Goal: Task Accomplishment & Management: Use online tool/utility

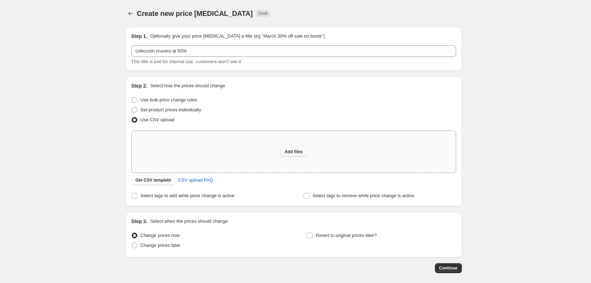
click at [306, 151] on button "Add files" at bounding box center [293, 152] width 27 height 10
type input "C:\fakepath\actualizacion crucero hasta fin [PERSON_NAME] al 50% - actualizacio…"
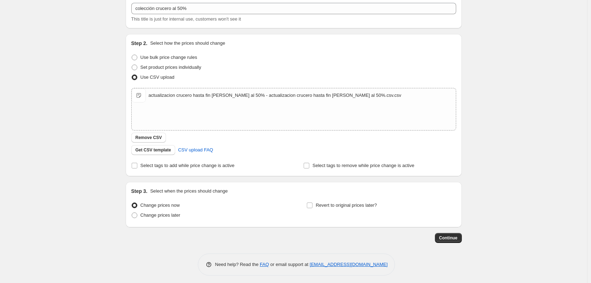
scroll to position [46, 0]
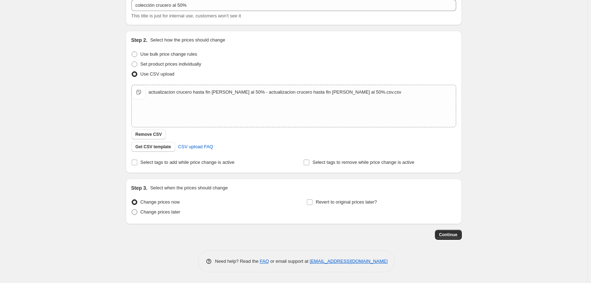
click at [137, 210] on span at bounding box center [135, 212] width 6 height 6
click at [132, 209] on input "Change prices later" at bounding box center [132, 209] width 0 height 0
radio input "true"
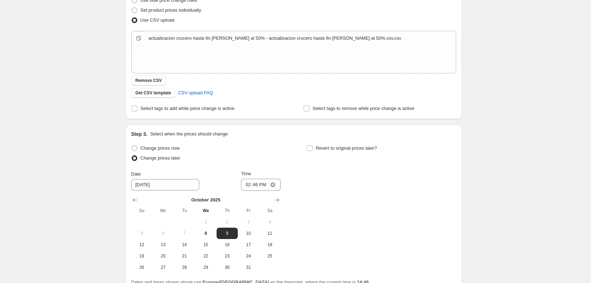
scroll to position [167, 0]
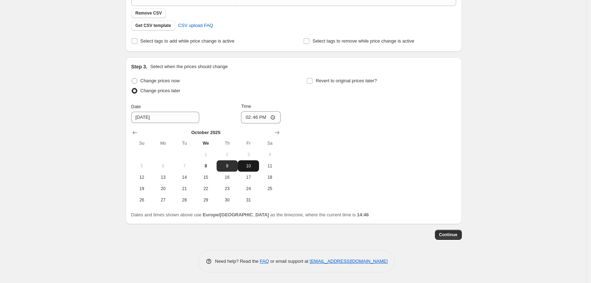
click at [250, 166] on span "10" at bounding box center [249, 166] width 16 height 6
type input "[DATE]"
click at [256, 116] on input "14:46" at bounding box center [261, 117] width 40 height 12
type input "01:00"
click at [446, 235] on span "Continue" at bounding box center [448, 235] width 18 height 6
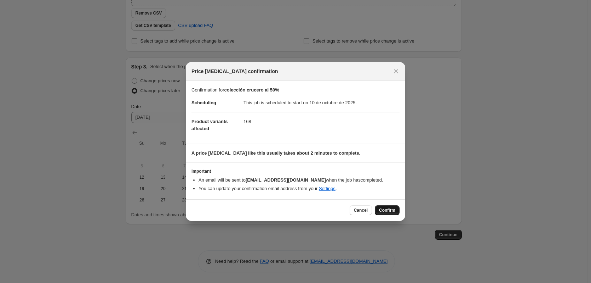
click at [387, 211] on span "Confirm" at bounding box center [387, 210] width 16 height 6
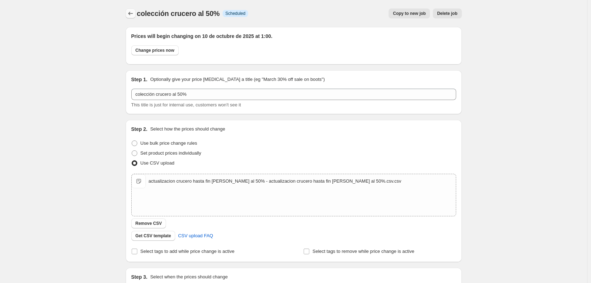
click at [132, 14] on icon "Price change jobs" at bounding box center [130, 13] width 7 height 7
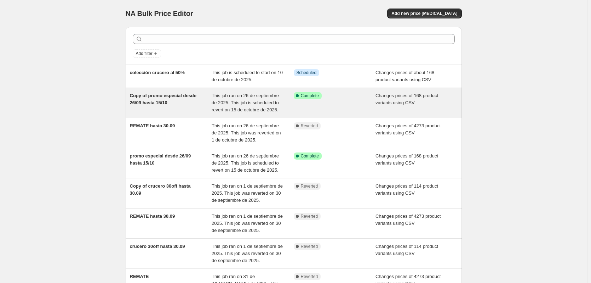
click at [171, 94] on span "Copy of promo especial desde 26/09 hasta 15/10" at bounding box center [163, 99] width 67 height 12
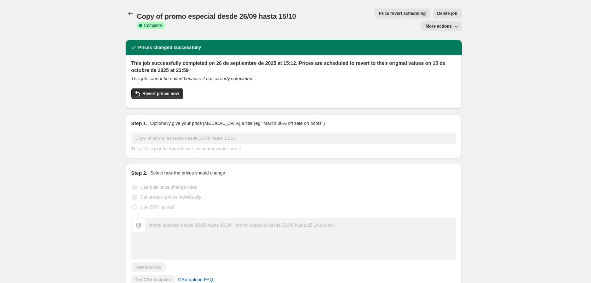
click at [459, 23] on icon "button" at bounding box center [456, 26] width 7 height 7
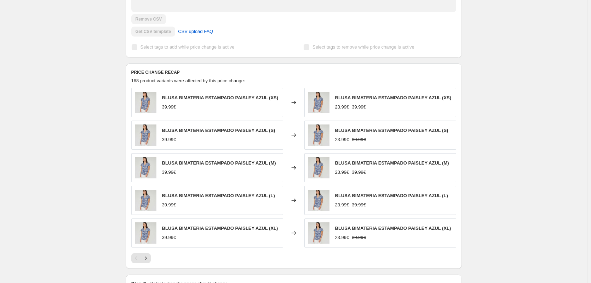
scroll to position [436, 0]
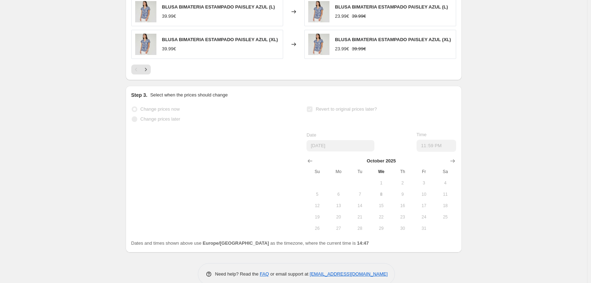
click at [343, 211] on button "20" at bounding box center [338, 216] width 21 height 11
click at [332, 106] on span "Revert to original prices later?" at bounding box center [346, 108] width 61 height 5
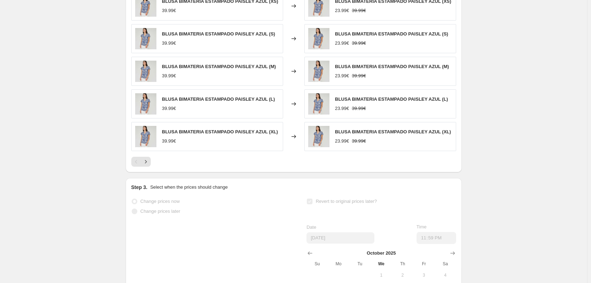
scroll to position [401, 0]
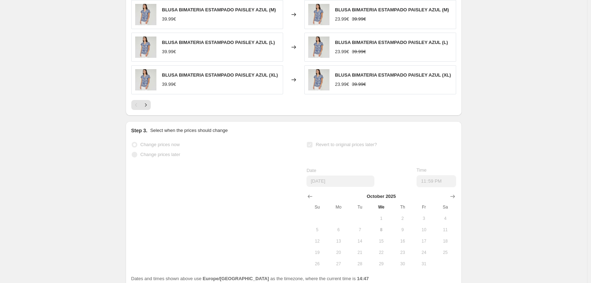
click at [324, 142] on span "Revert to original prices later?" at bounding box center [346, 144] width 61 height 5
click at [335, 142] on span "Revert to original prices later?" at bounding box center [346, 144] width 61 height 5
click at [194, 149] on div "Change prices later" at bounding box center [205, 154] width 149 height 10
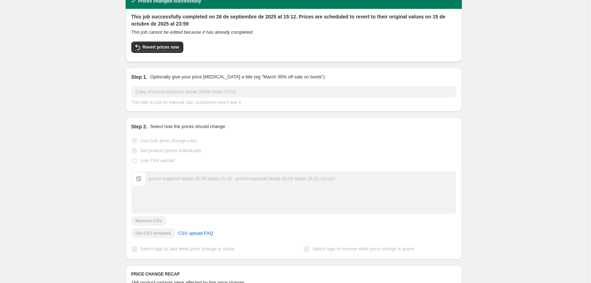
scroll to position [0, 0]
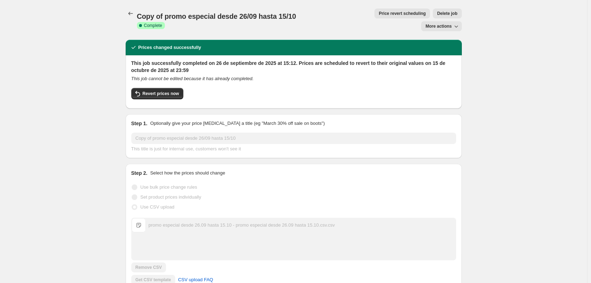
click at [379, 15] on span "Price revert scheduling" at bounding box center [402, 14] width 47 height 6
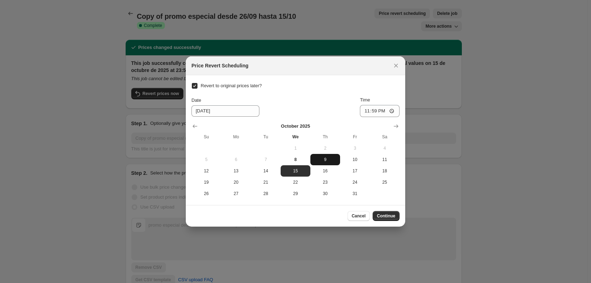
click at [319, 158] on span "9" at bounding box center [325, 159] width 24 height 6
type input "[DATE]"
click at [391, 216] on span "Continue" at bounding box center [386, 216] width 18 height 6
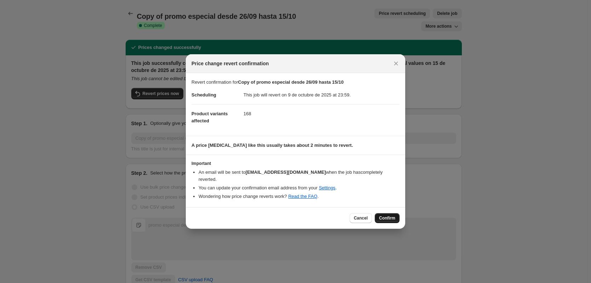
click at [390, 215] on span "Confirm" at bounding box center [387, 218] width 16 height 6
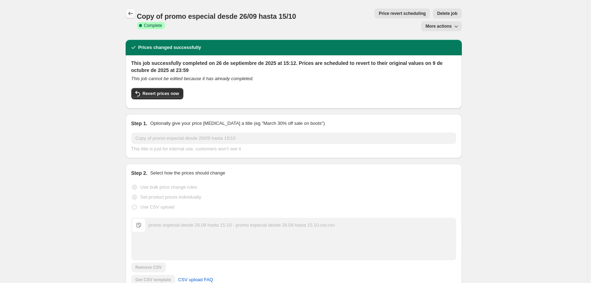
click at [129, 12] on icon "Price change jobs" at bounding box center [130, 13] width 7 height 7
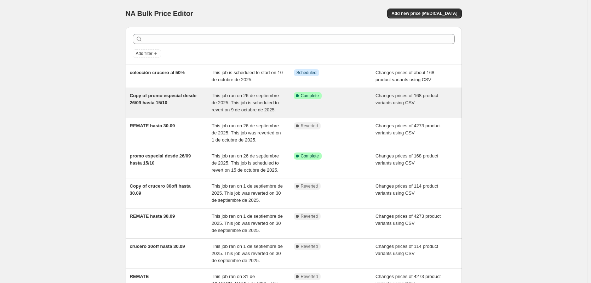
click at [153, 97] on span "Copy of promo especial desde 26/09 hasta 15/10" at bounding box center [163, 99] width 67 height 12
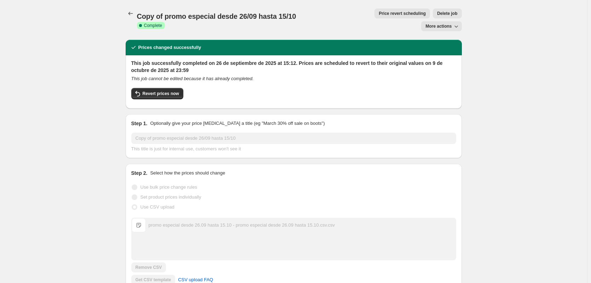
click at [131, 7] on div "Copy of promo especial desde 26/09 hasta 15/10. This page is ready Copy of prom…" at bounding box center [294, 20] width 336 height 40
click at [129, 13] on icon "Price change jobs" at bounding box center [130, 13] width 7 height 7
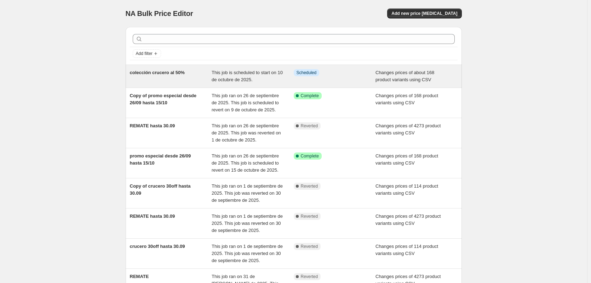
click at [160, 72] on span "colección crucero al 50%" at bounding box center [157, 72] width 55 height 5
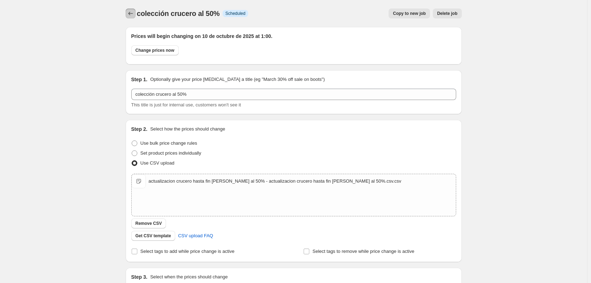
click at [134, 11] on icon "Price change jobs" at bounding box center [130, 13] width 7 height 7
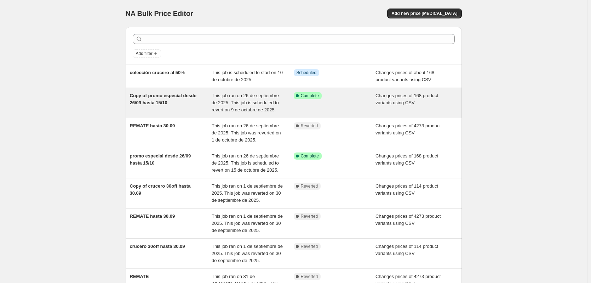
click at [159, 103] on span "Copy of promo especial desde 26/09 hasta 15/10" at bounding box center [163, 99] width 67 height 12
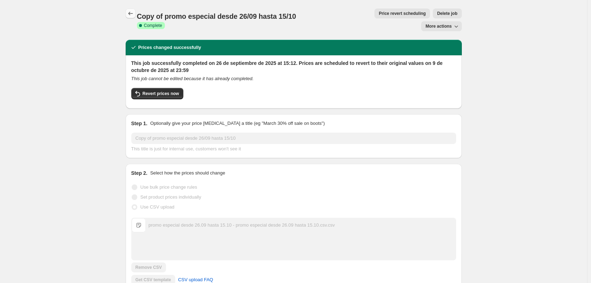
click at [132, 15] on icon "Price change jobs" at bounding box center [130, 13] width 7 height 7
